Goal: Find specific page/section: Find specific page/section

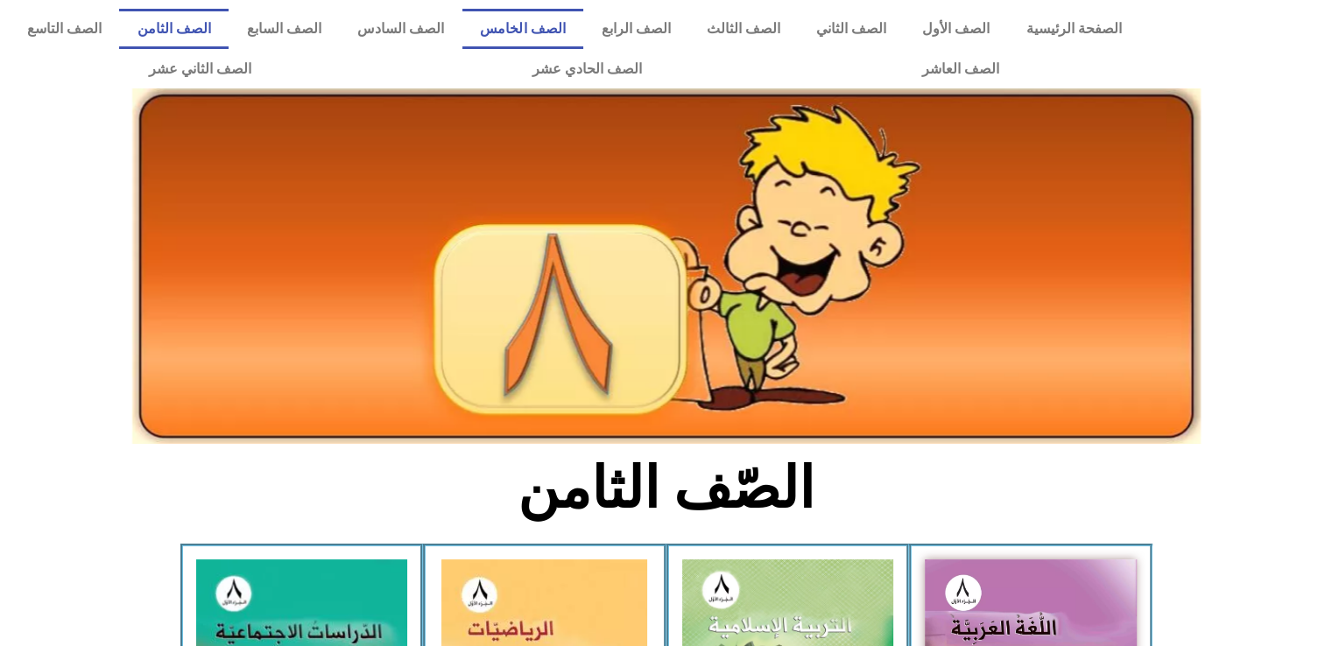
click at [558, 29] on link "الصف الخامس" at bounding box center [522, 29] width 121 height 40
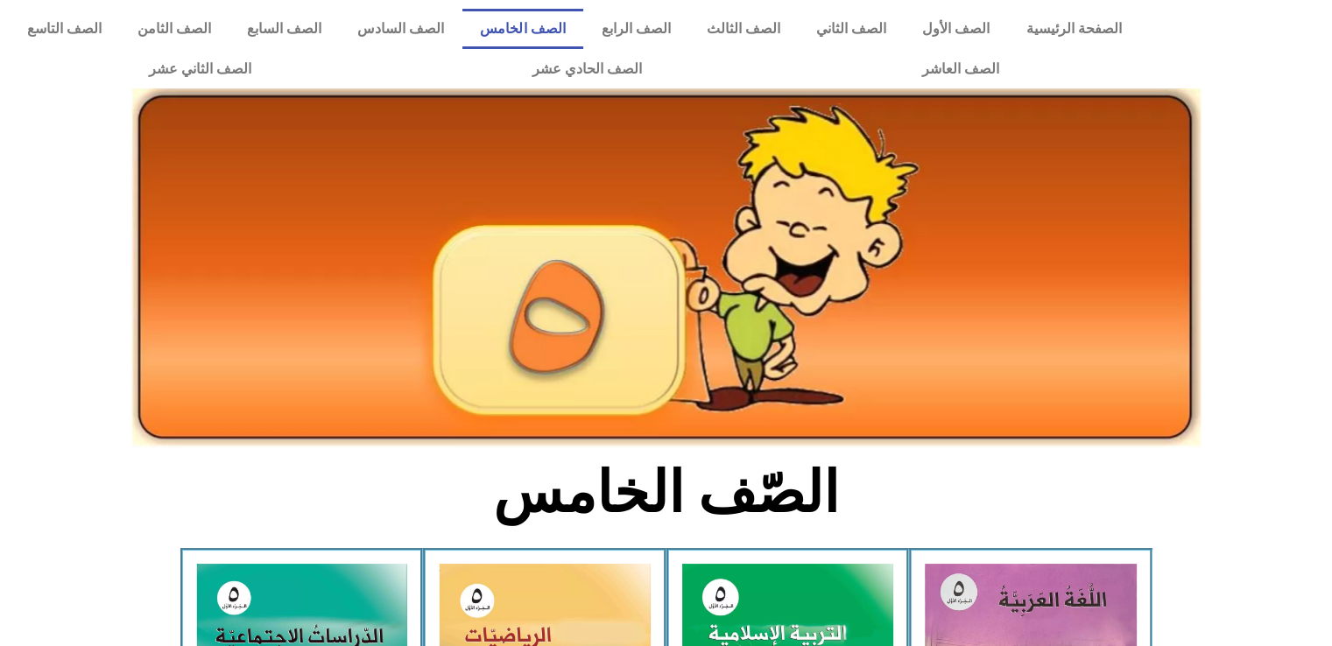
scroll to position [165, 0]
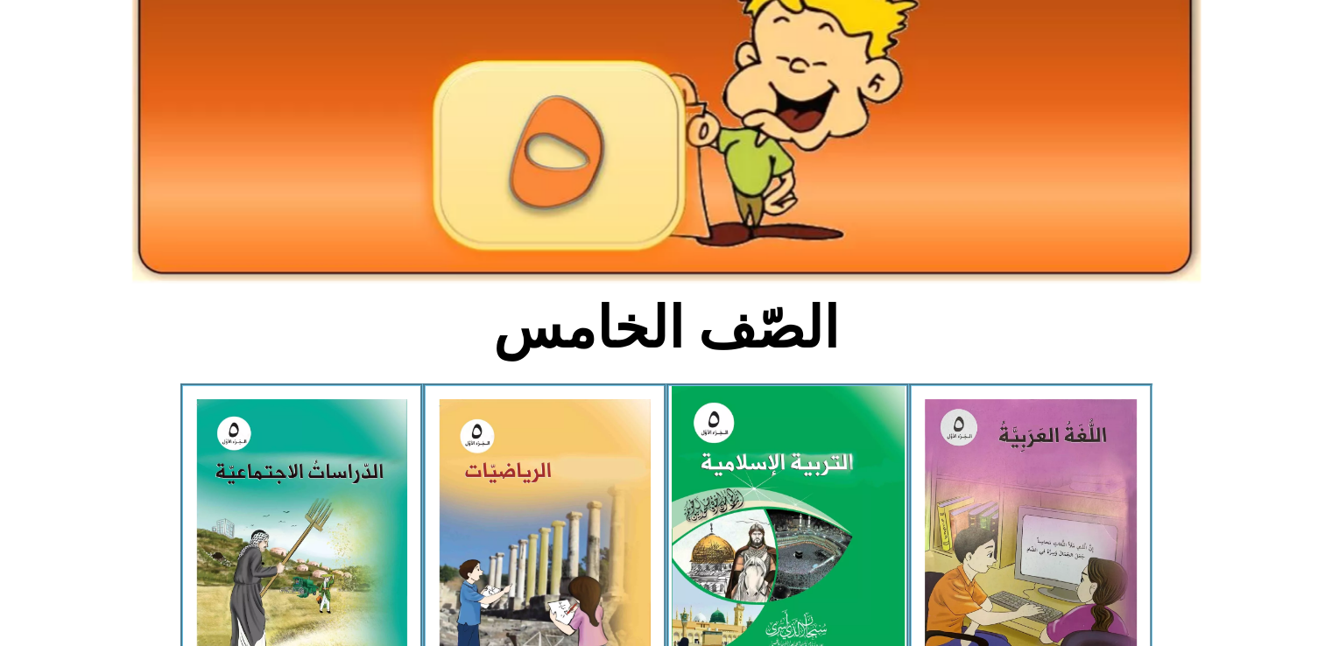
click at [751, 510] on img at bounding box center [787, 531] width 233 height 290
